Goal: Information Seeking & Learning: Learn about a topic

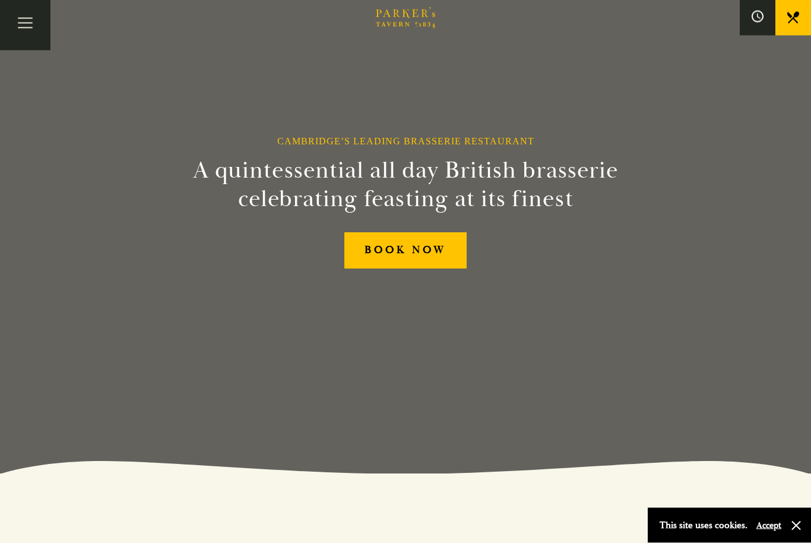
scroll to position [69, 0]
click at [33, 27] on button "Toggle navigation" at bounding box center [25, 25] width 50 height 50
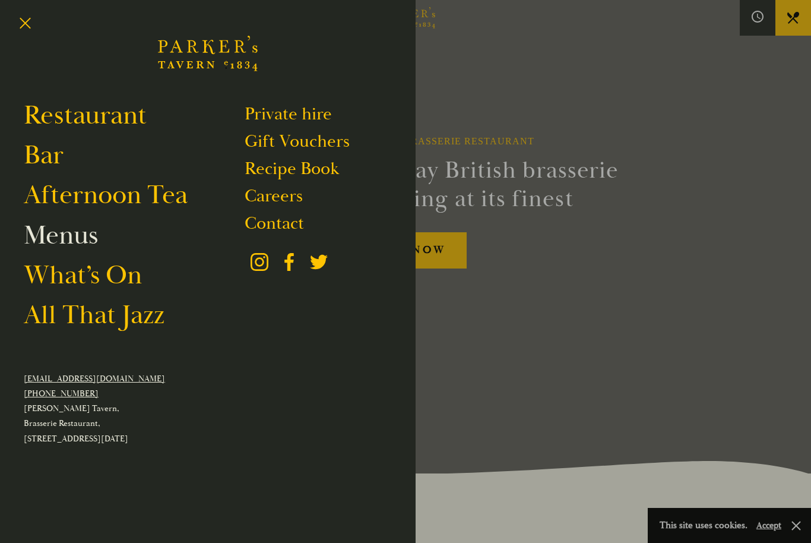
click at [51, 248] on link "Menus" at bounding box center [61, 235] width 74 height 33
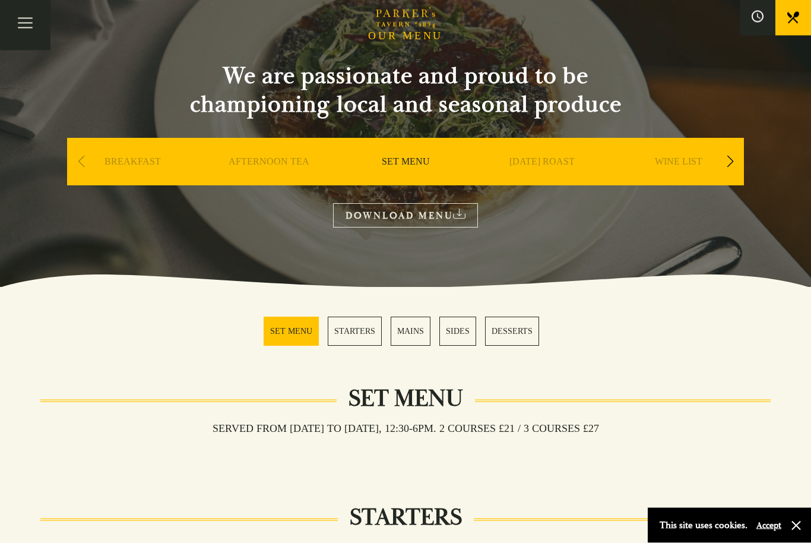
click at [413, 334] on link "MAINS" at bounding box center [411, 331] width 40 height 29
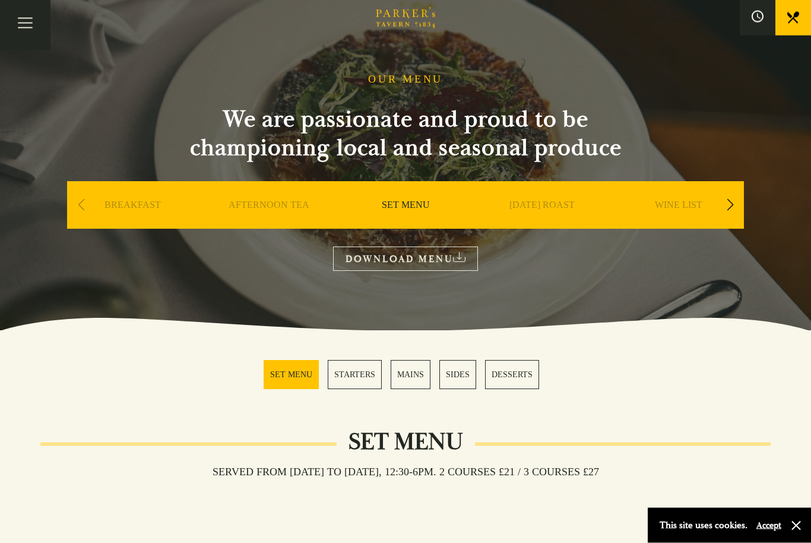
scroll to position [5, 0]
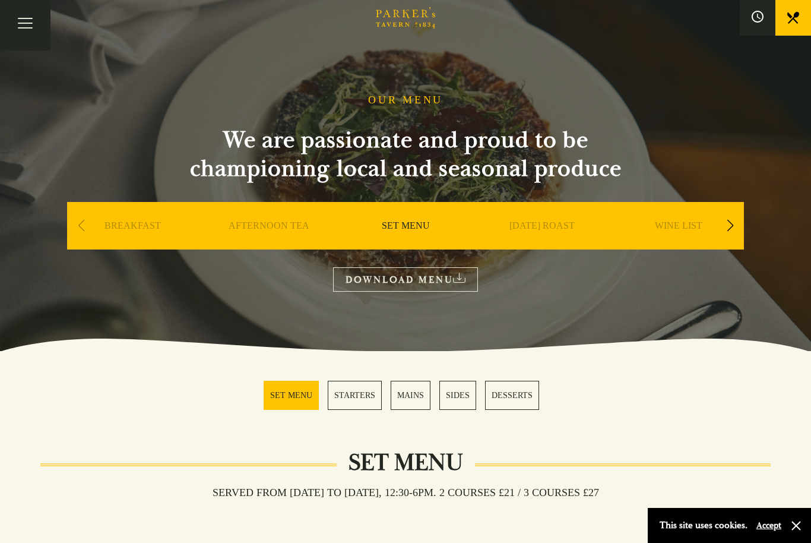
click at [685, 221] on link "WINE LIST" at bounding box center [679, 244] width 48 height 48
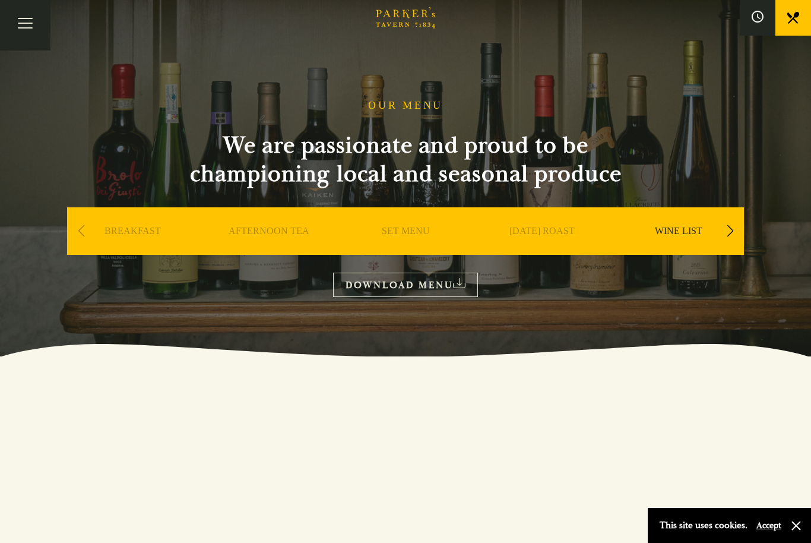
click at [438, 287] on link "DOWNLOAD MENU" at bounding box center [405, 285] width 145 height 24
click at [733, 232] on div "Next slide" at bounding box center [730, 231] width 16 height 26
click at [684, 236] on link "A LA CARTE" at bounding box center [678, 249] width 55 height 48
